Goal: Use online tool/utility

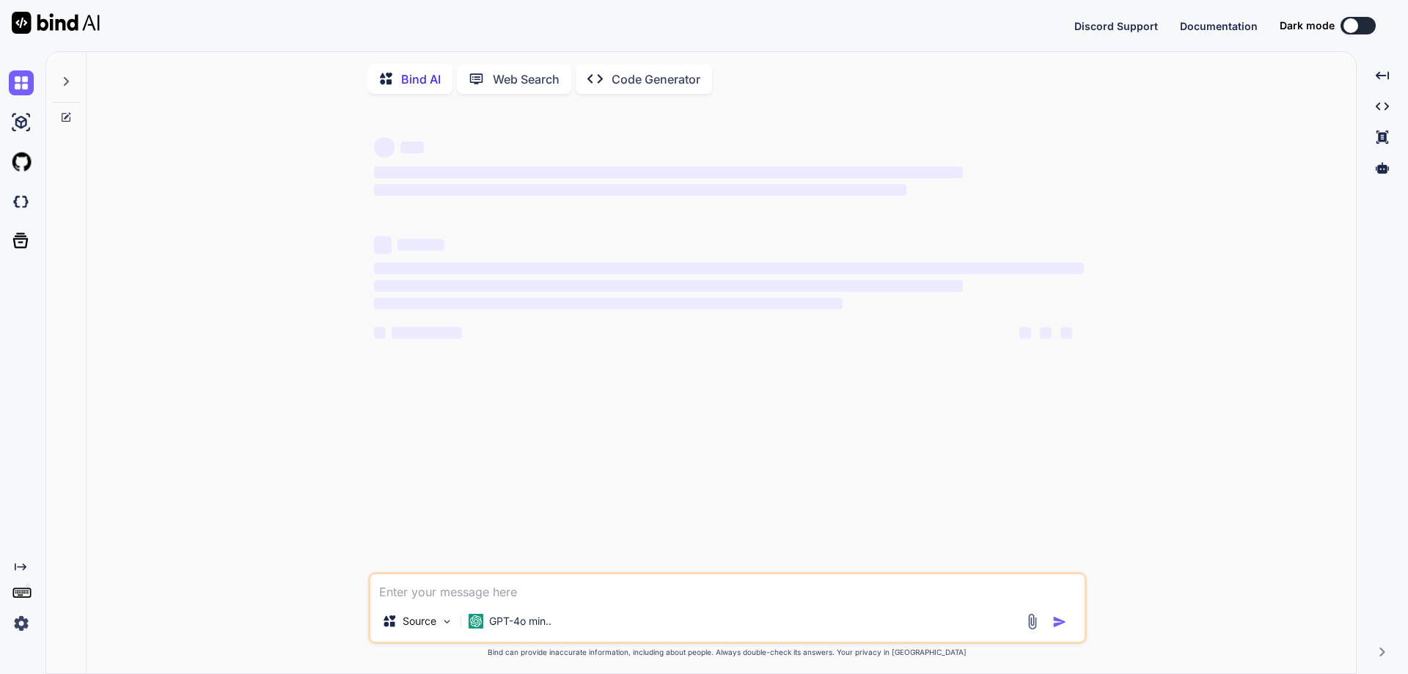
click at [231, 346] on div "‌ ‌ ‌ ‌ ‌ ‌ ‌ ‌ ‌ ‌ ‌ ‌ ‌ ‌ Source GPT-4o min.. Created with Bind Always check …" at bounding box center [727, 391] width 1258 height 570
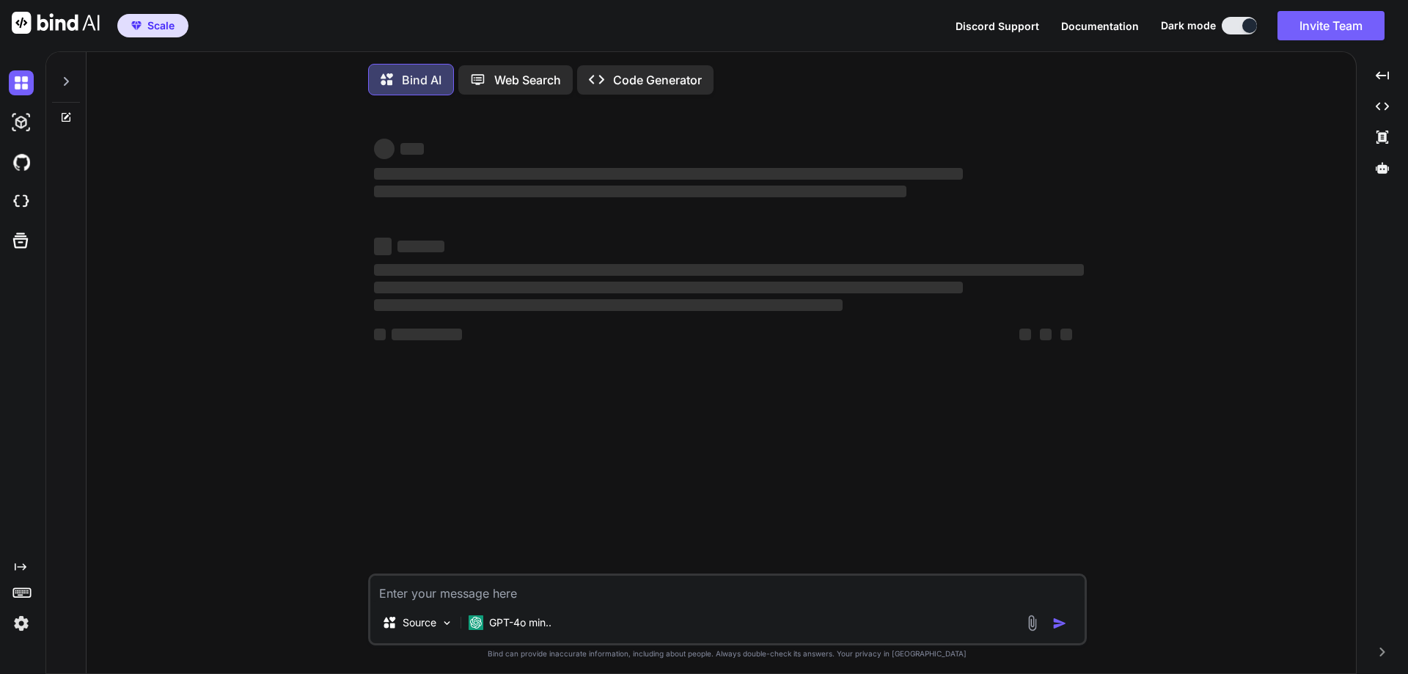
type textarea "x"
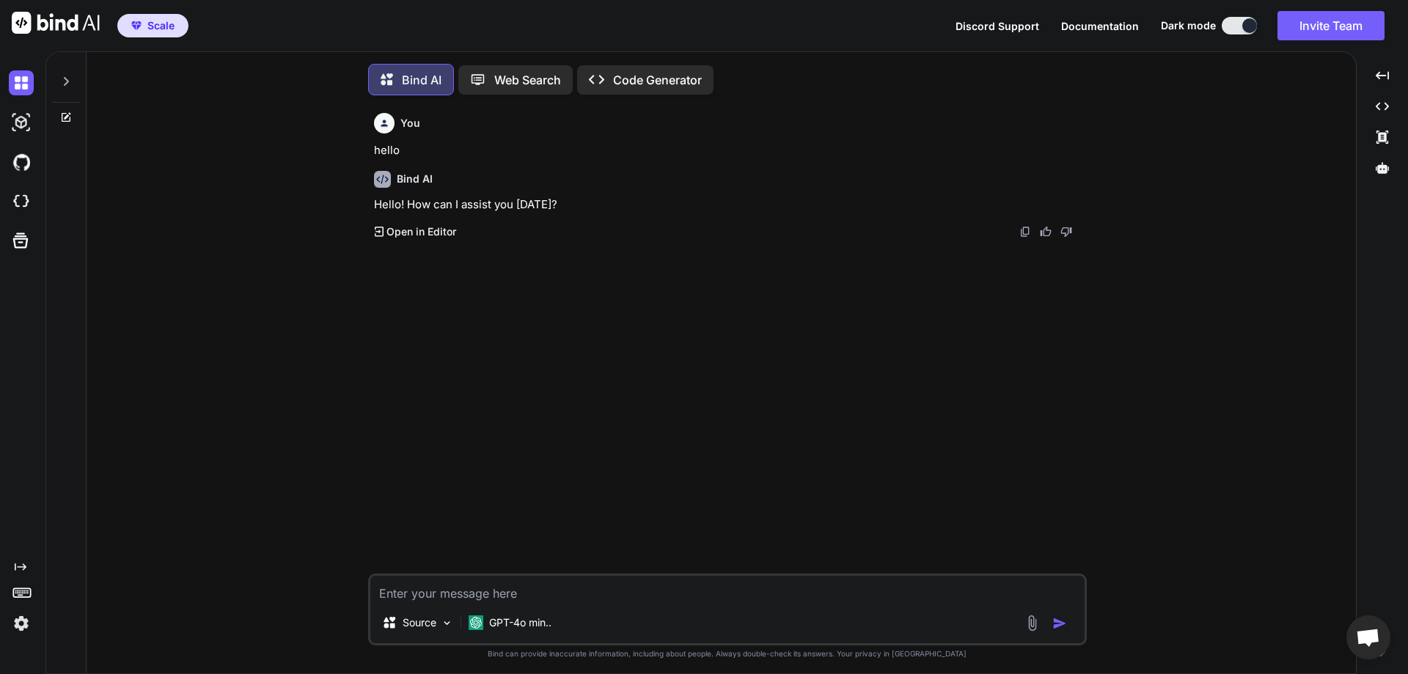
scroll to position [7, 0]
click at [810, 321] on div "You hello Bind AI Hello! How can I assist you [DATE]? Created with Pixso. Open …" at bounding box center [729, 336] width 716 height 467
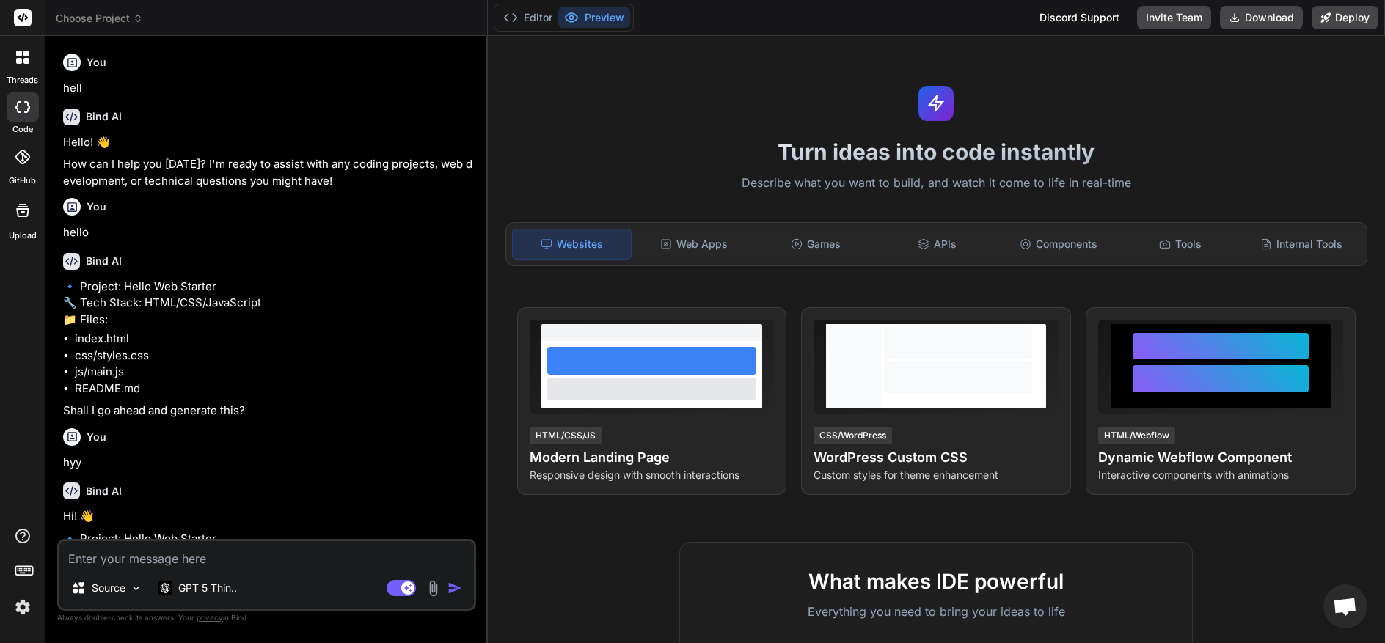
type textarea "x"
